Goal: Navigation & Orientation: Find specific page/section

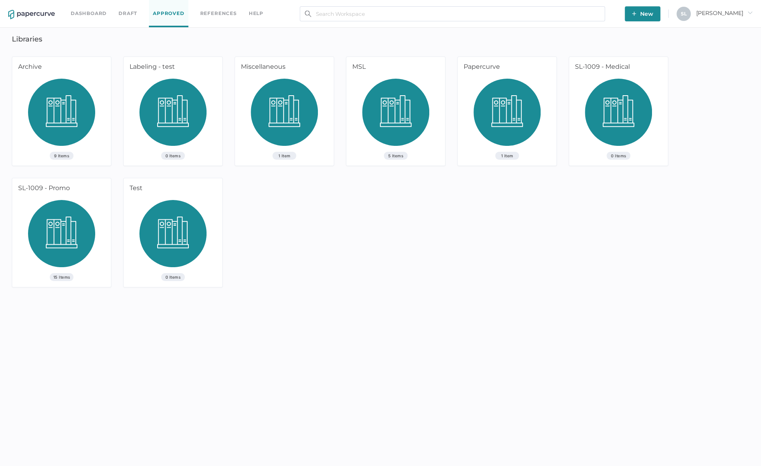
click at [89, 12] on link "Dashboard" at bounding box center [89, 13] width 36 height 9
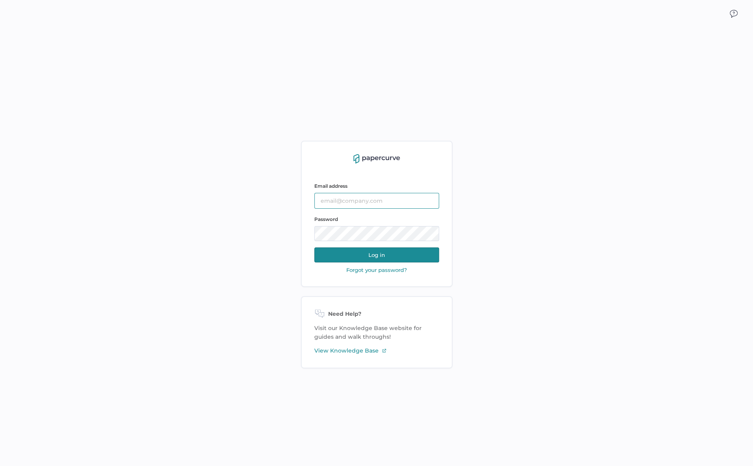
type input "slee@saolrx.com"
click at [349, 252] on button "Log in" at bounding box center [376, 254] width 125 height 15
